Goal: Transaction & Acquisition: Purchase product/service

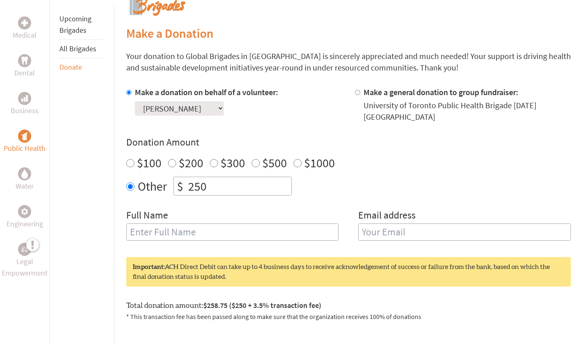
scroll to position [189, 0]
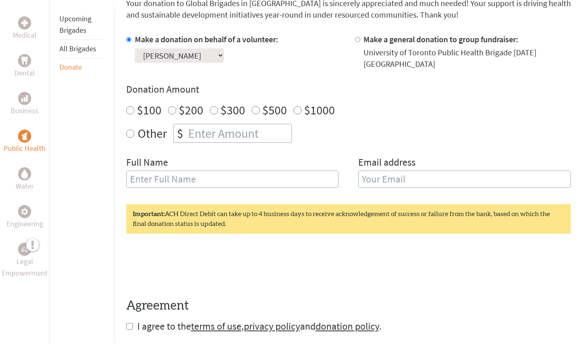
scroll to position [236, 0]
click at [91, 49] on link "All Brigades" at bounding box center [77, 48] width 37 height 9
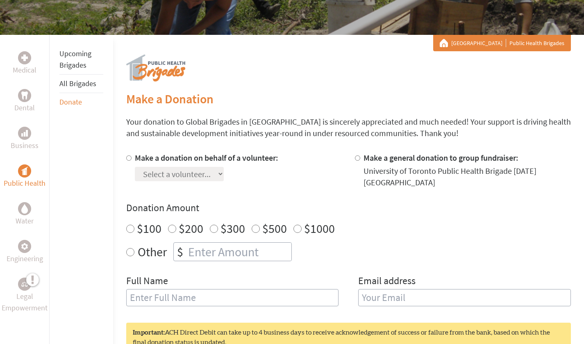
scroll to position [118, 0]
click at [215, 162] on label "Make a donation on behalf of a volunteer:" at bounding box center [206, 157] width 143 height 10
click at [131, 160] on input "Make a donation on behalf of a volunteer:" at bounding box center [128, 157] width 5 height 5
radio input "true"
click at [210, 165] on div "Select a volunteer... Rami Assi" at bounding box center [206, 172] width 143 height 18
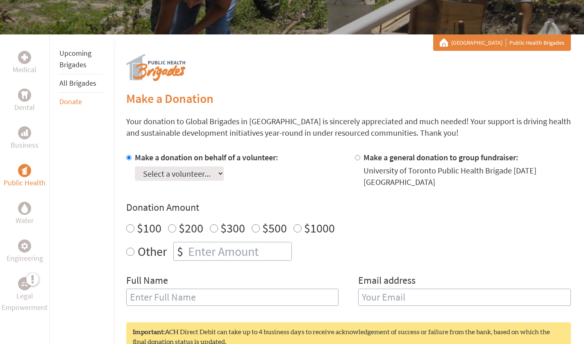
click at [206, 169] on select "Select a volunteer... Rami Assi" at bounding box center [179, 173] width 89 height 14
click at [365, 172] on div "University of Toronto Public Health Brigade [DATE] [GEOGRAPHIC_DATA]" at bounding box center [466, 176] width 207 height 23
click at [373, 165] on div "University of Toronto Public Health Brigade [DATE] [GEOGRAPHIC_DATA]" at bounding box center [466, 176] width 207 height 23
click at [369, 163] on div "Make a general donation to group fundraiser:" at bounding box center [466, 157] width 207 height 11
click at [367, 162] on label "Make a general donation to group fundraiser:" at bounding box center [440, 157] width 155 height 10
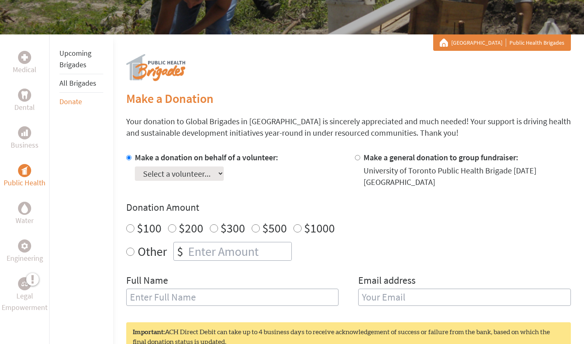
click at [360, 160] on input "Make a general donation to group fundraiser:" at bounding box center [357, 157] width 5 height 5
radio input "true"
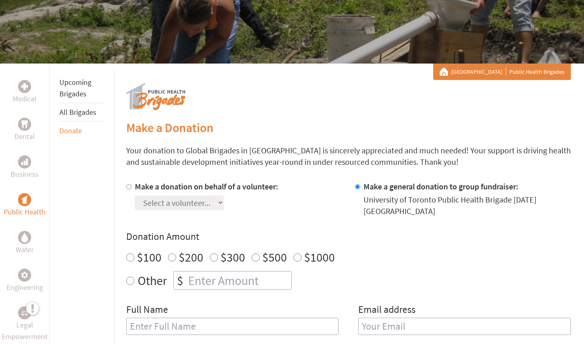
scroll to position [88, 0]
